Goal: Task Accomplishment & Management: Use online tool/utility

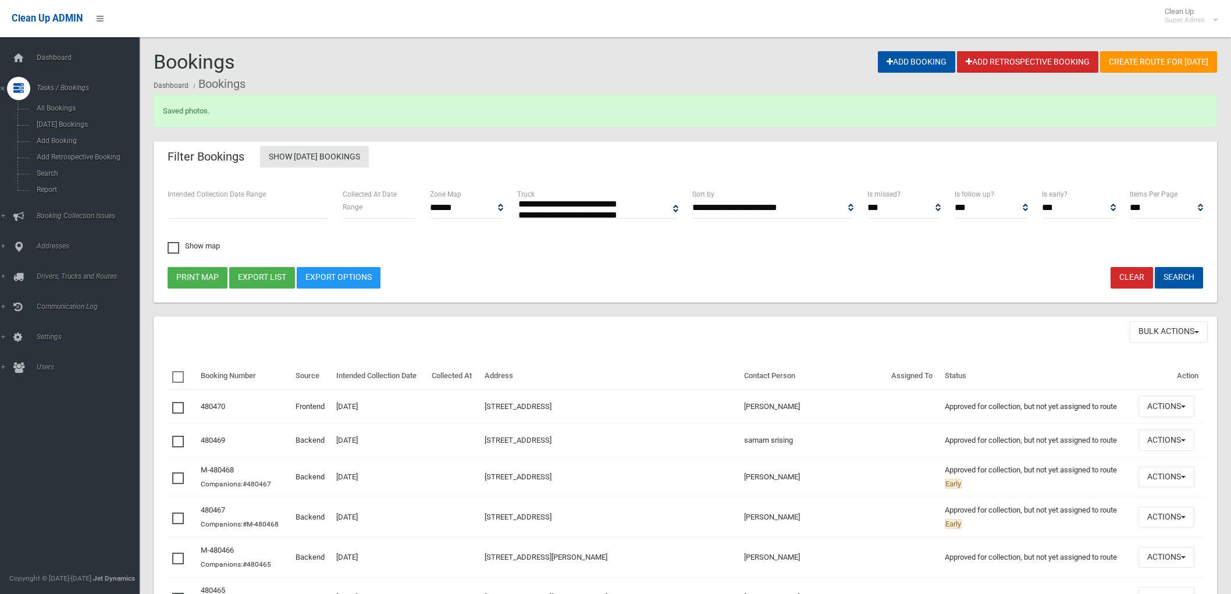
select select
drag, startPoint x: 52, startPoint y: 173, endPoint x: 72, endPoint y: 187, distance: 23.9
click at [52, 175] on span "Search" at bounding box center [86, 173] width 106 height 8
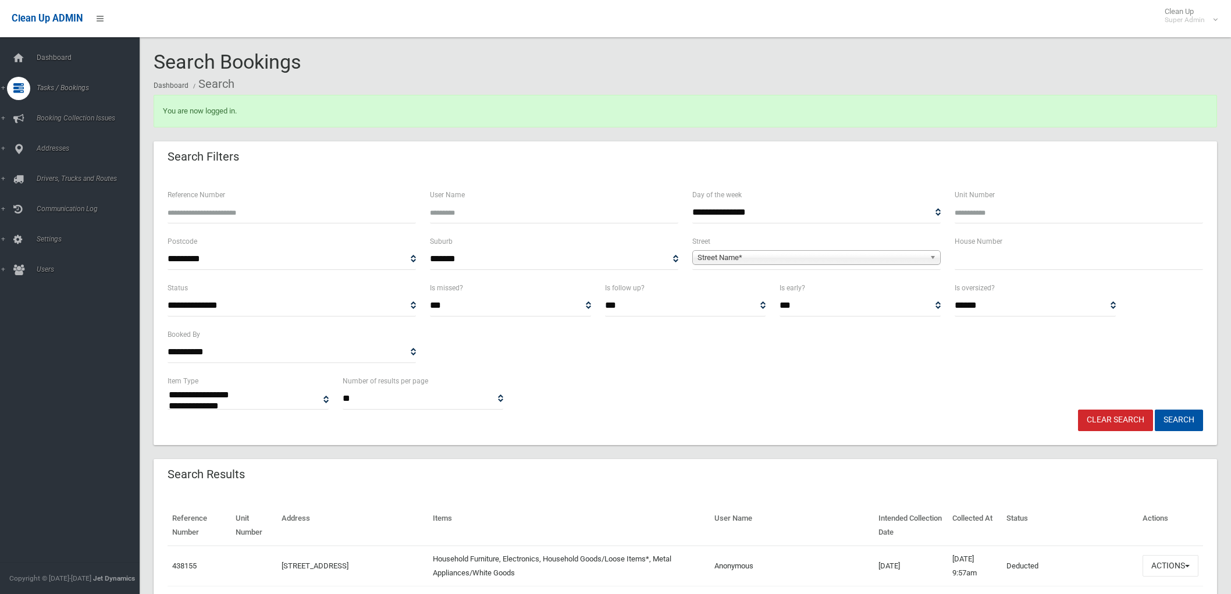
select select
click at [299, 215] on input "Reference Number" at bounding box center [292, 213] width 248 height 22
click at [1060, 265] on input "text" at bounding box center [1079, 259] width 248 height 22
type input "**"
click at [774, 255] on span "Street Name*" at bounding box center [811, 258] width 227 height 14
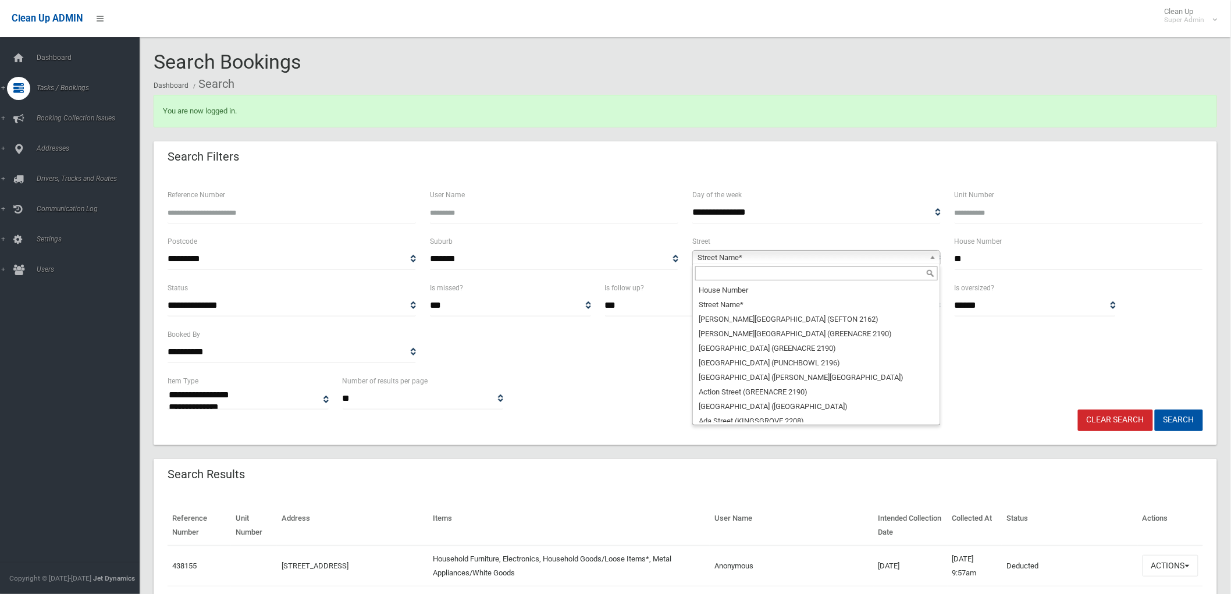
click at [734, 276] on input "text" at bounding box center [816, 273] width 243 height 14
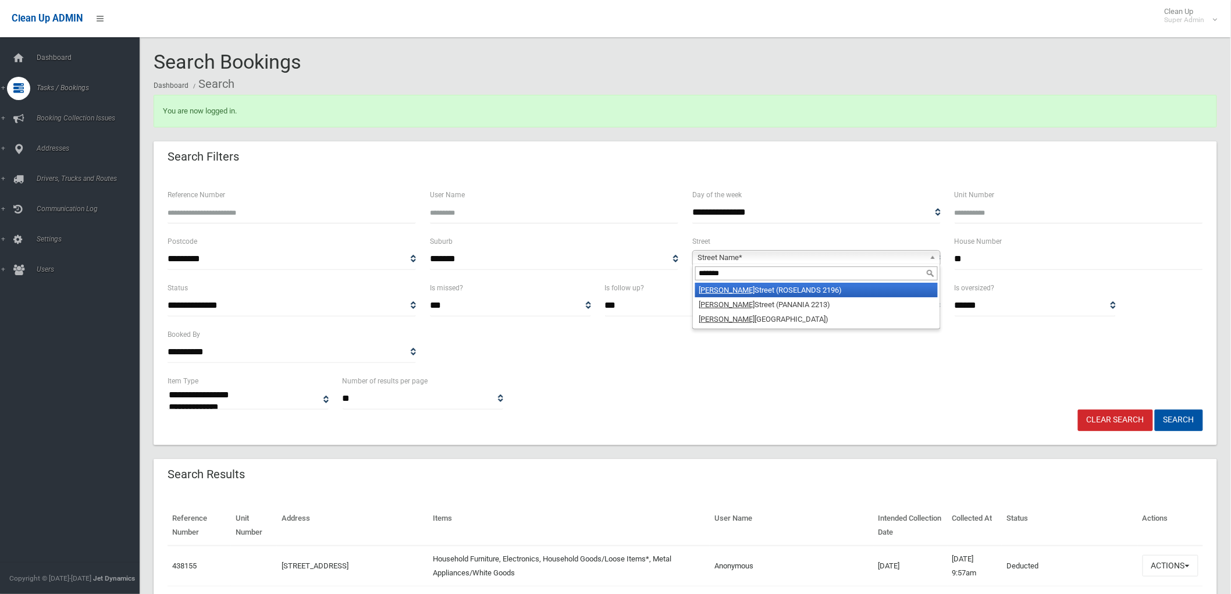
type input "*******"
click at [751, 291] on li "[PERSON_NAME][GEOGRAPHIC_DATA] (ROSELANDS 2196)" at bounding box center [816, 290] width 243 height 15
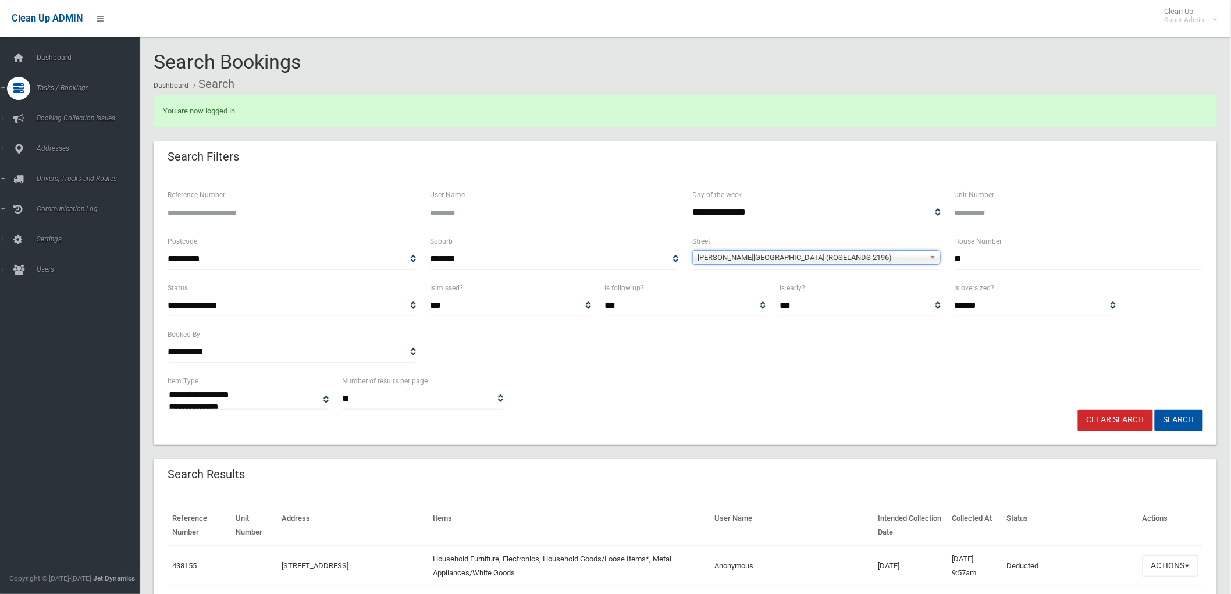
click at [1155, 410] on button "Search" at bounding box center [1179, 421] width 48 height 22
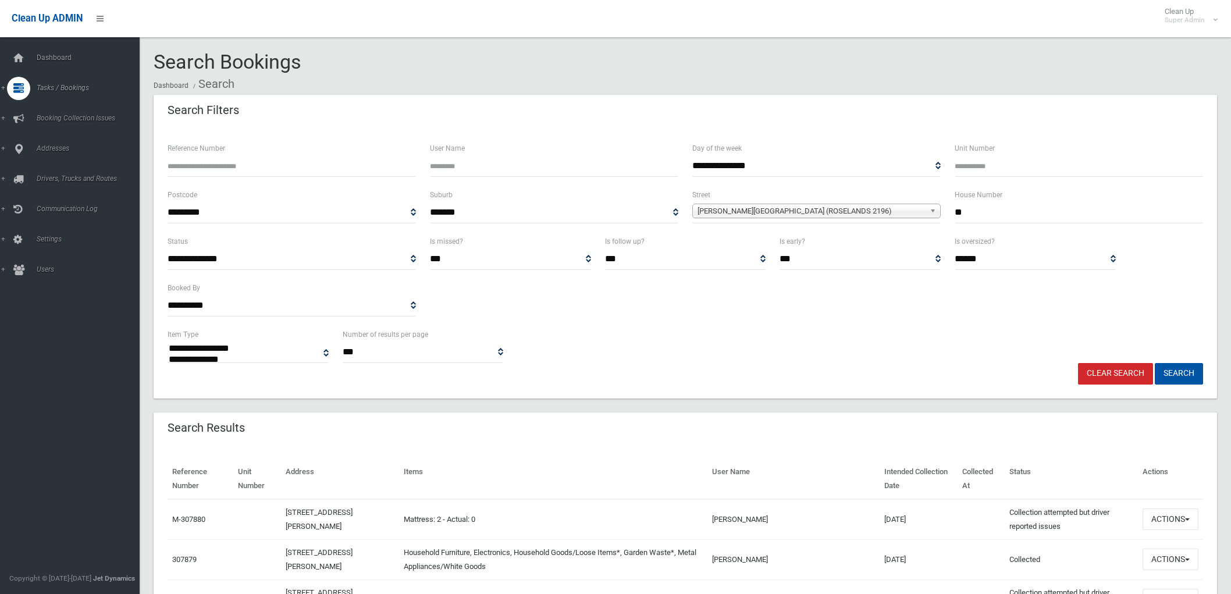
select select
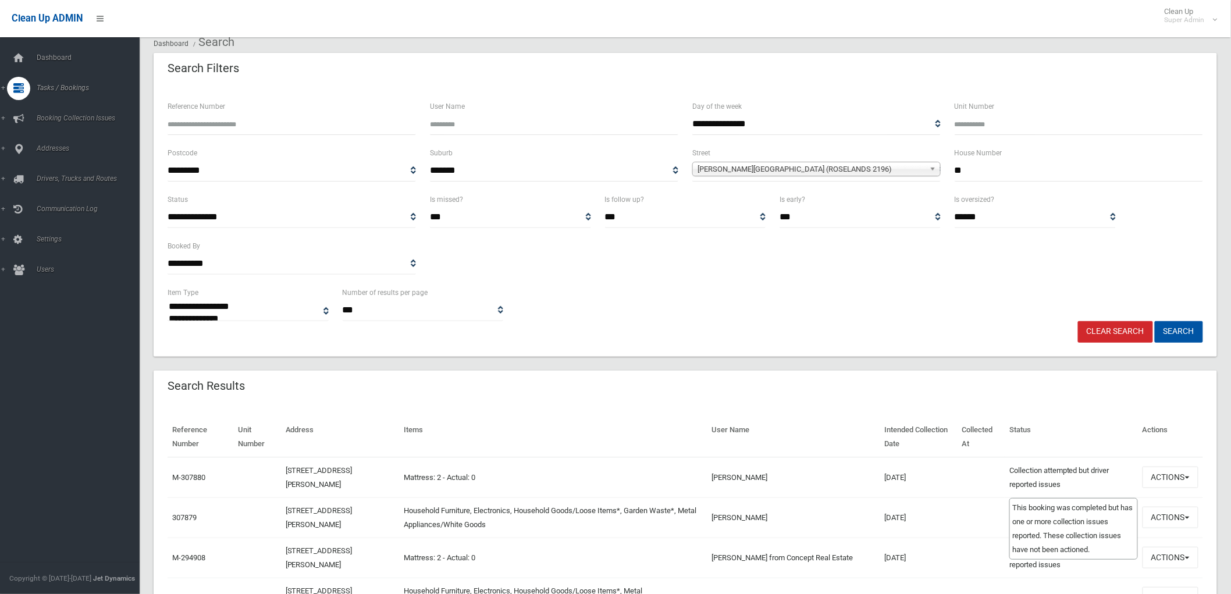
scroll to position [65, 0]
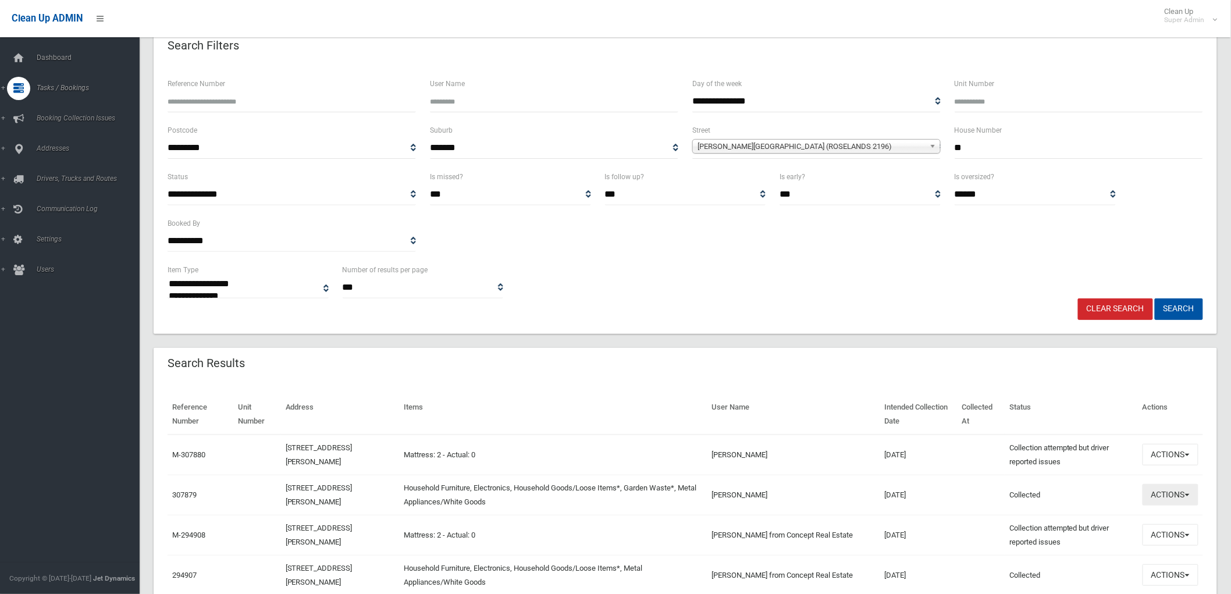
click at [1170, 500] on button "Actions" at bounding box center [1171, 495] width 56 height 22
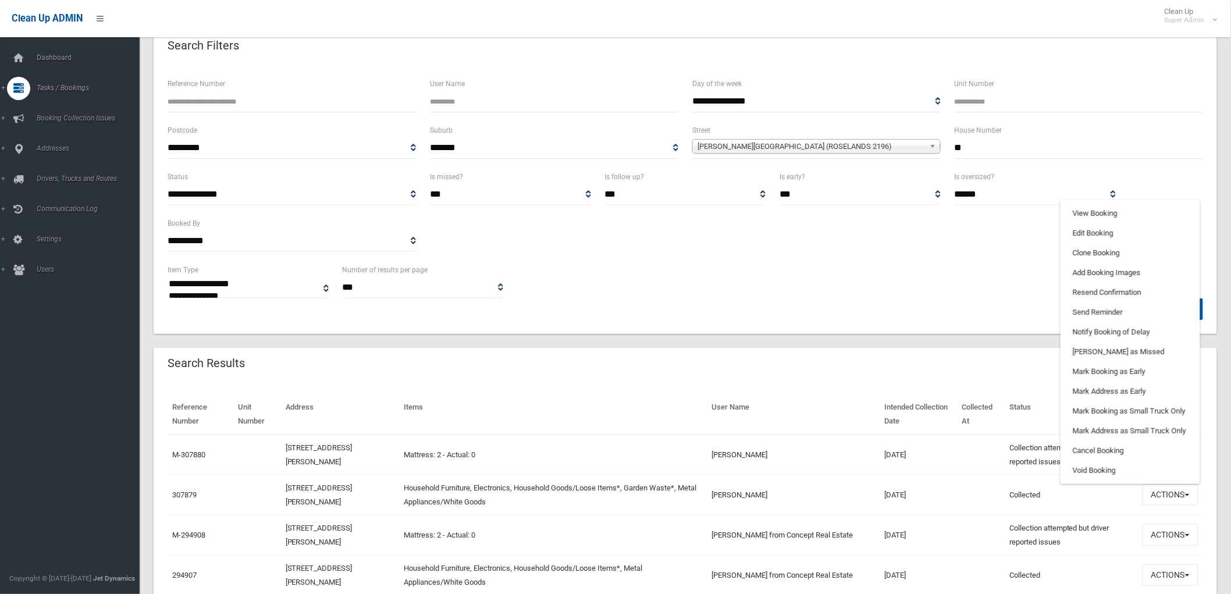
click at [584, 304] on div "Clear Search Search" at bounding box center [685, 309] width 1049 height 22
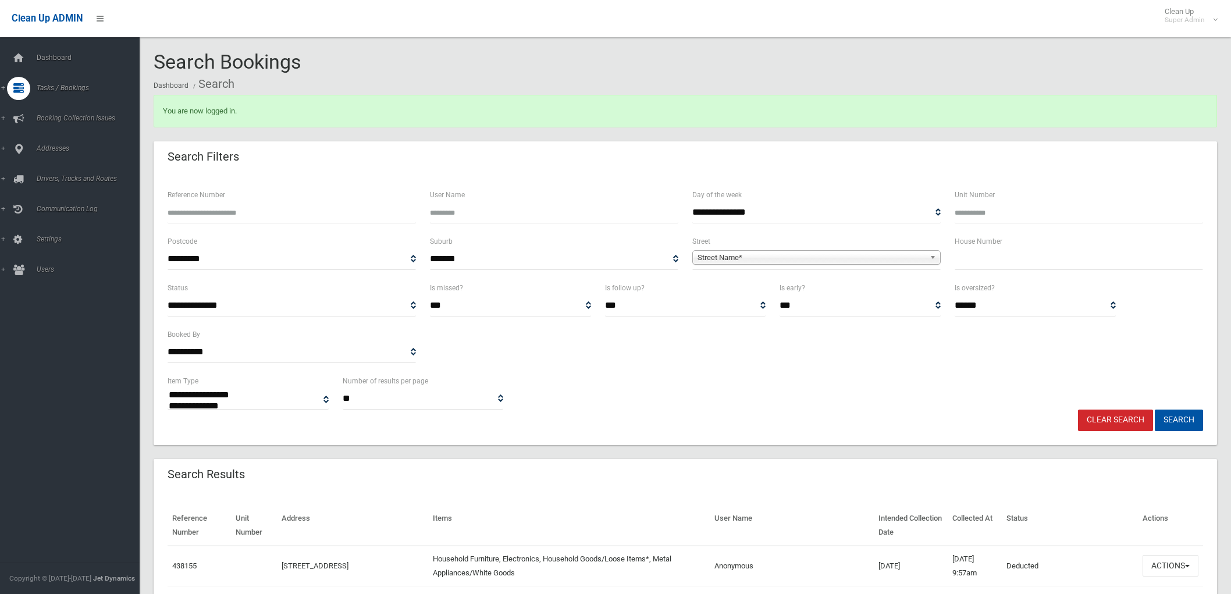
select select
